Goal: Task Accomplishment & Management: Use online tool/utility

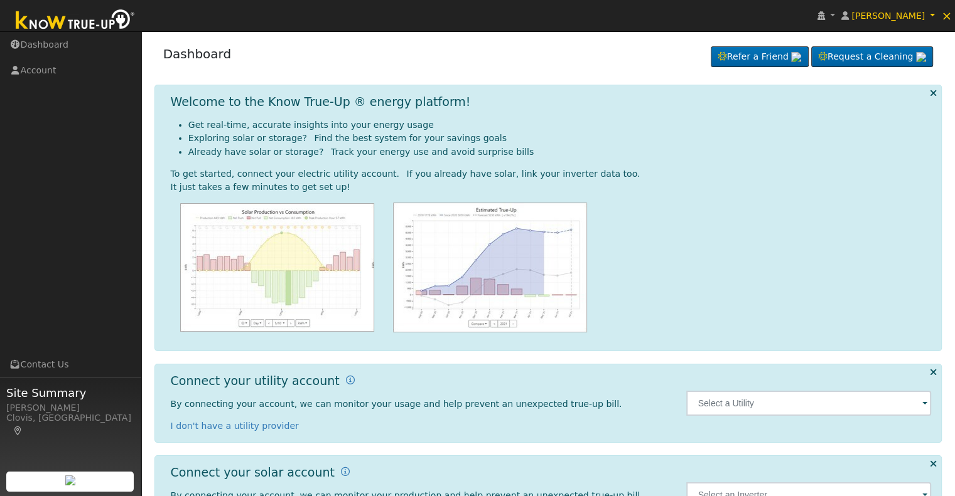
click at [923, 404] on span at bounding box center [924, 404] width 5 height 14
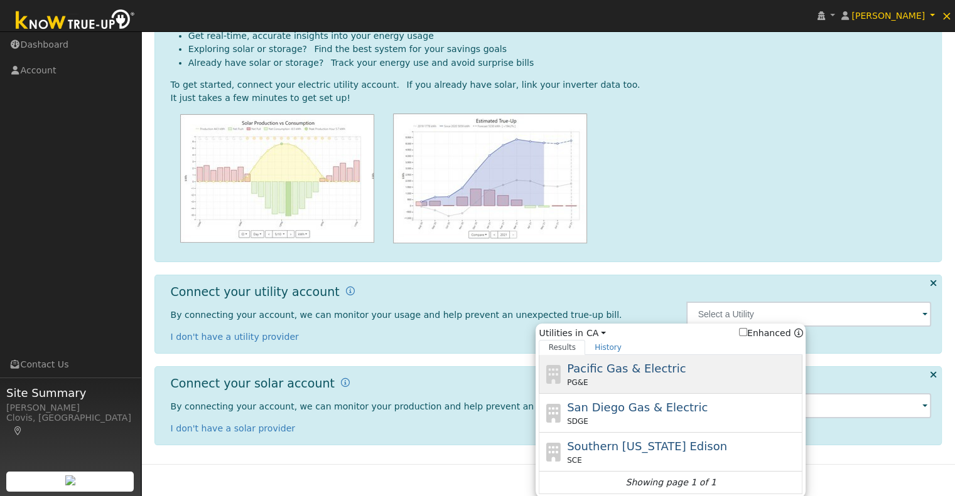
click at [677, 371] on div "Pacific Gas & Electric PG&E" at bounding box center [683, 374] width 233 height 28
type input "PG&E"
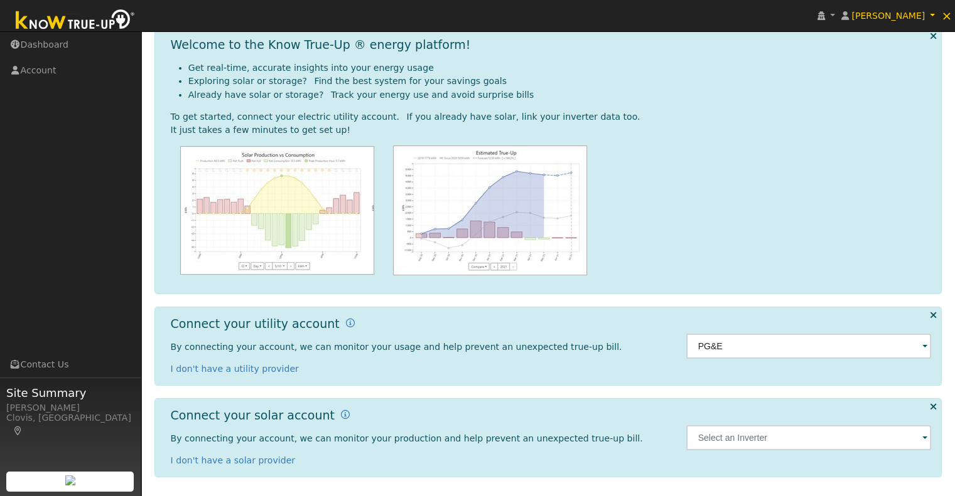
scroll to position [56, 0]
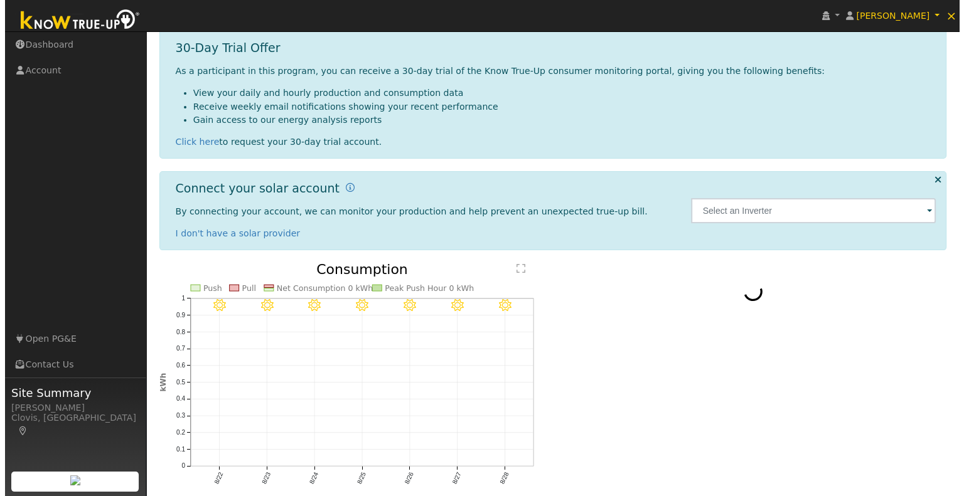
scroll to position [261, 0]
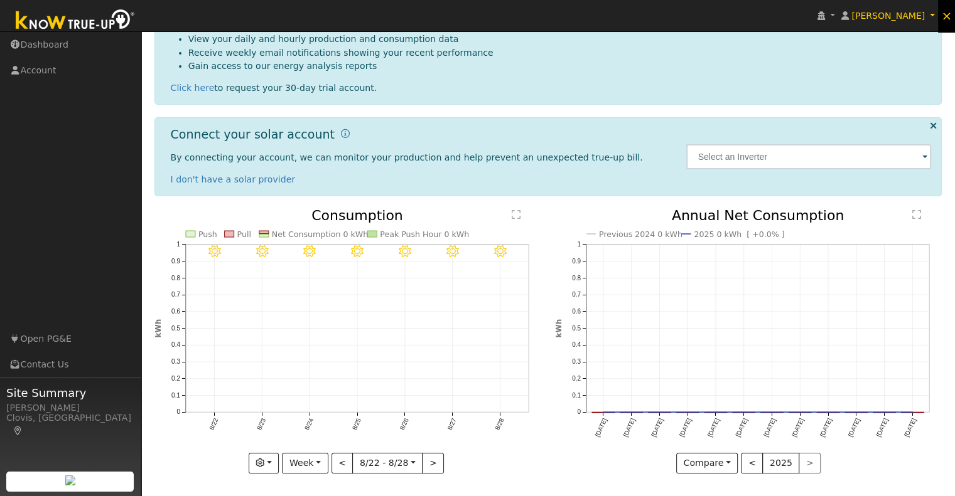
click at [949, 17] on span "×" at bounding box center [946, 15] width 11 height 15
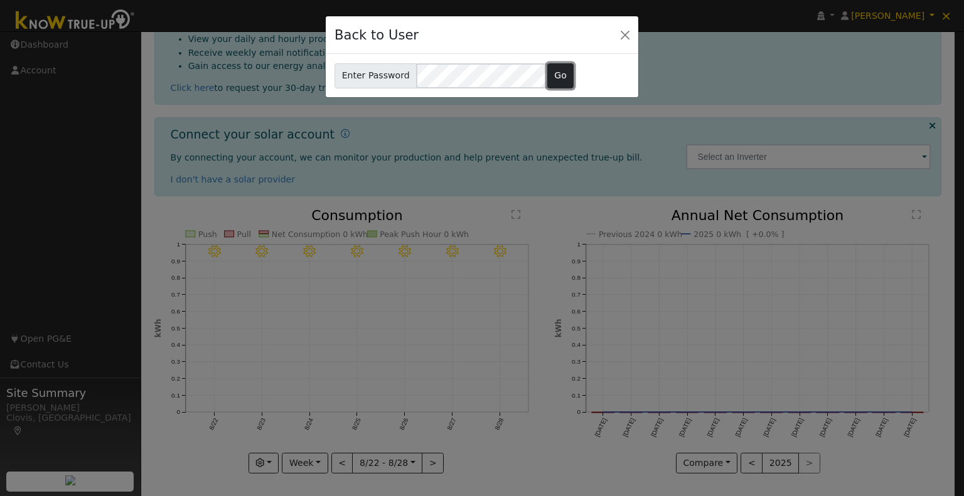
click at [549, 73] on button "Go" at bounding box center [560, 75] width 27 height 25
